Goal: Find specific page/section: Find specific page/section

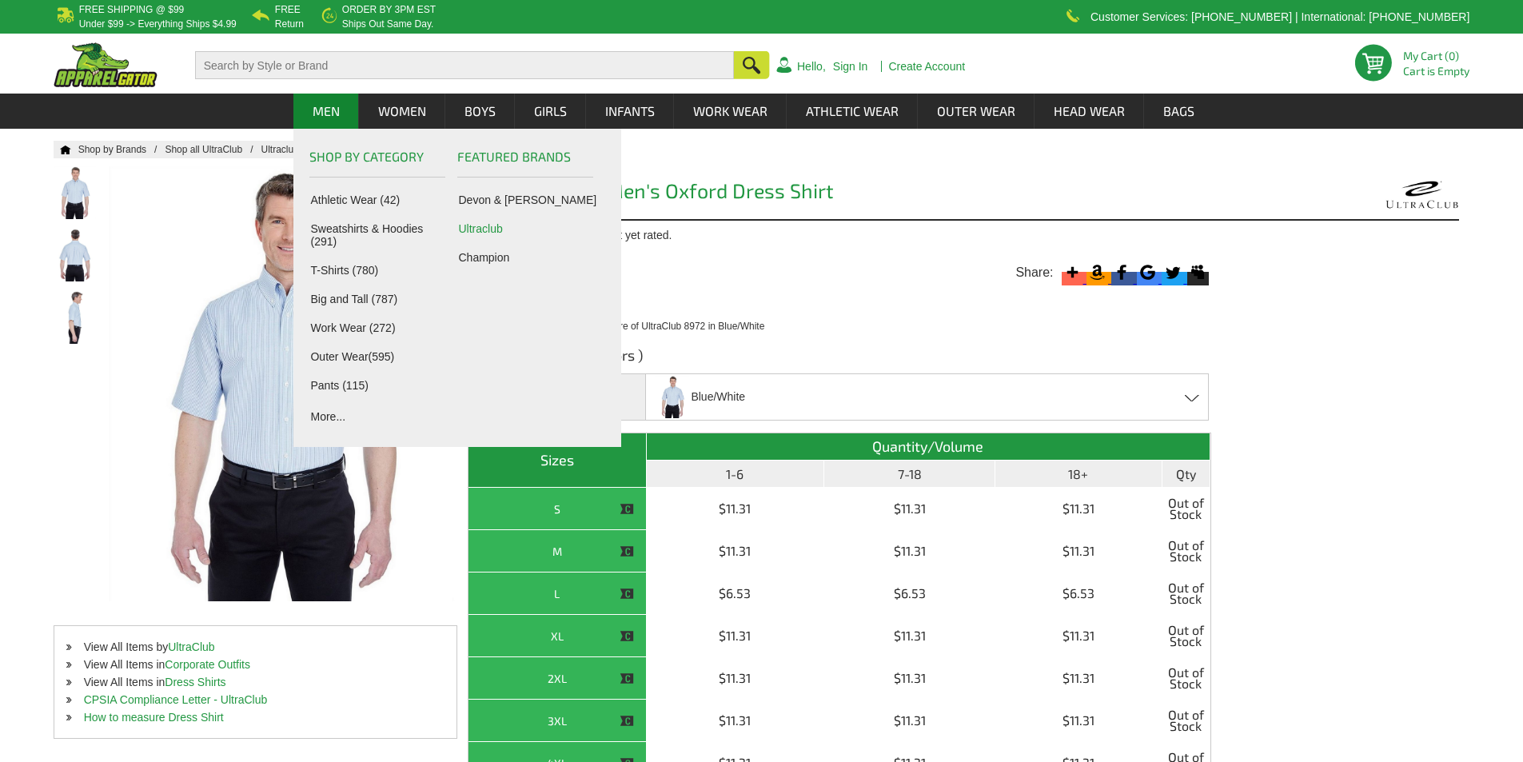
click at [486, 231] on link "Ultraclub" at bounding box center [528, 228] width 141 height 13
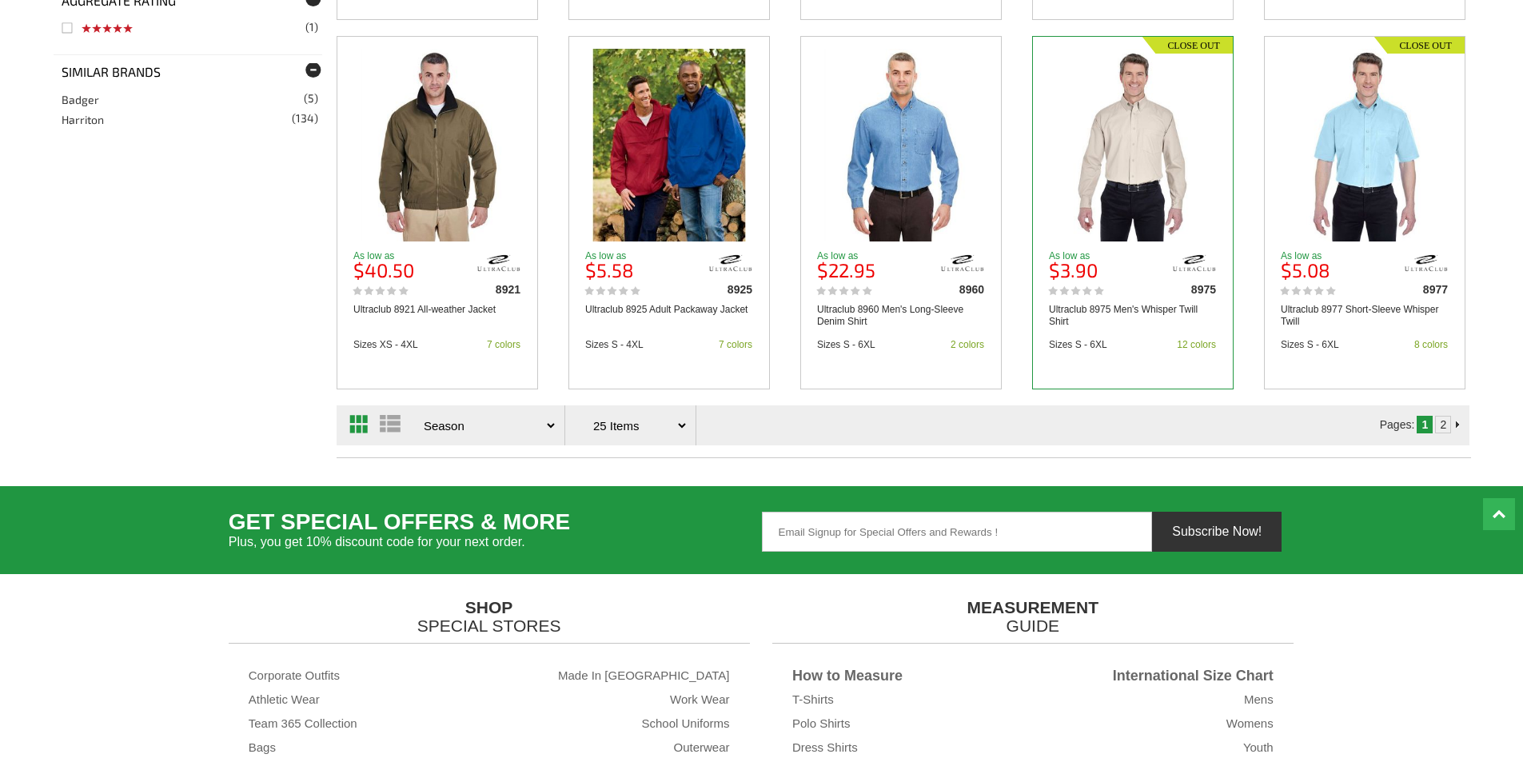
scroll to position [1919, 0]
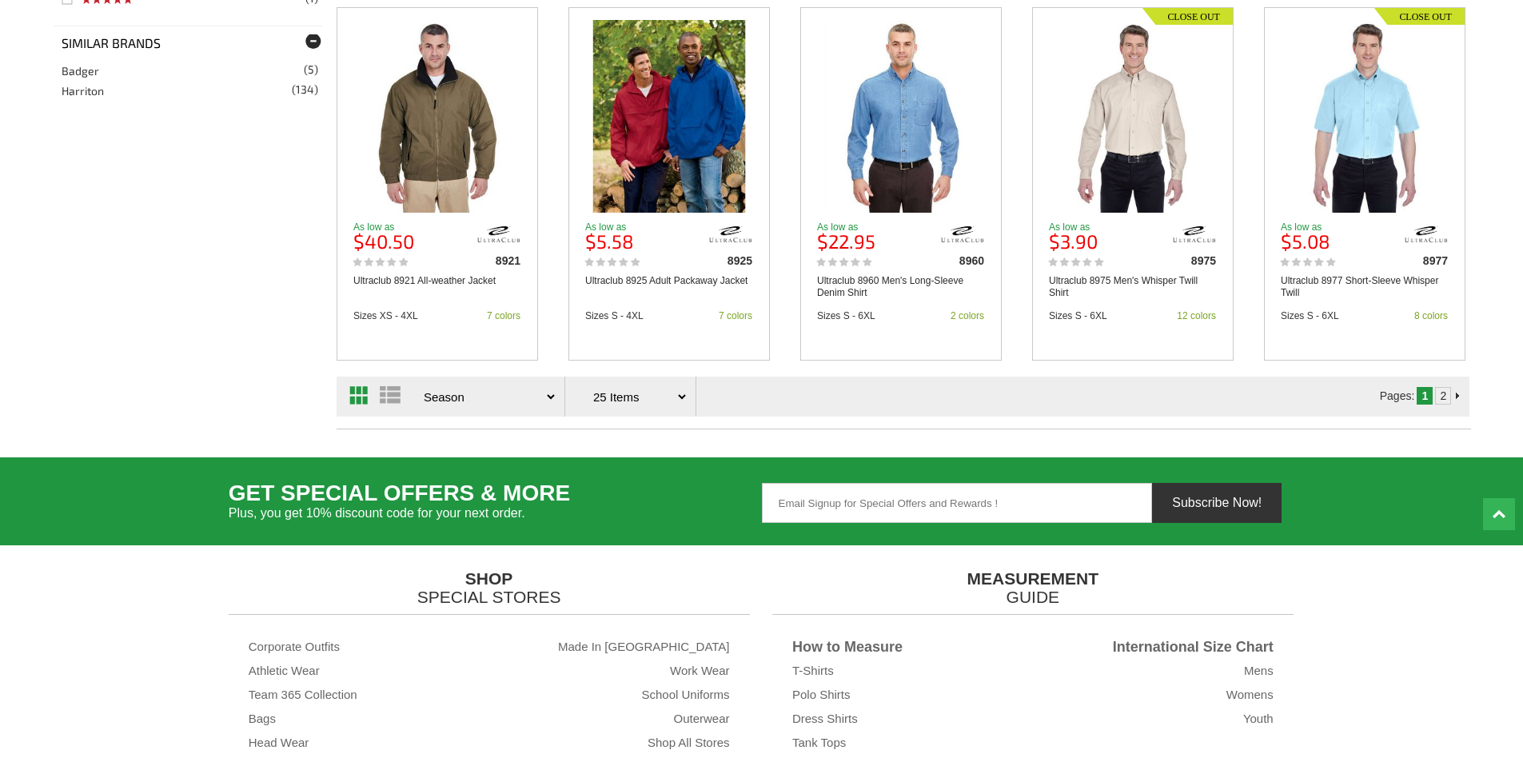
click at [1444, 396] on link "2" at bounding box center [1443, 395] width 6 height 13
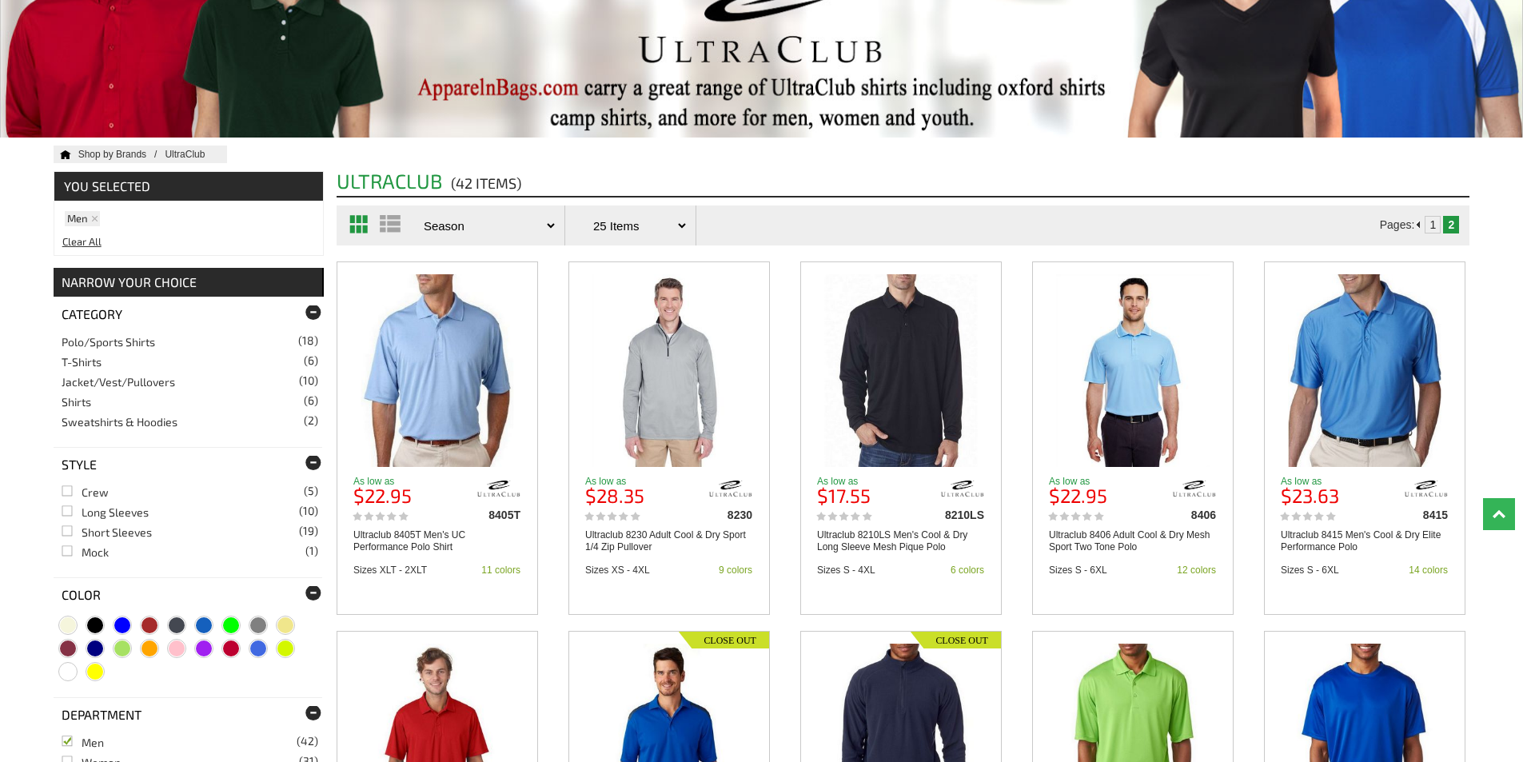
scroll to position [160, 0]
